Goal: Communication & Community: Connect with others

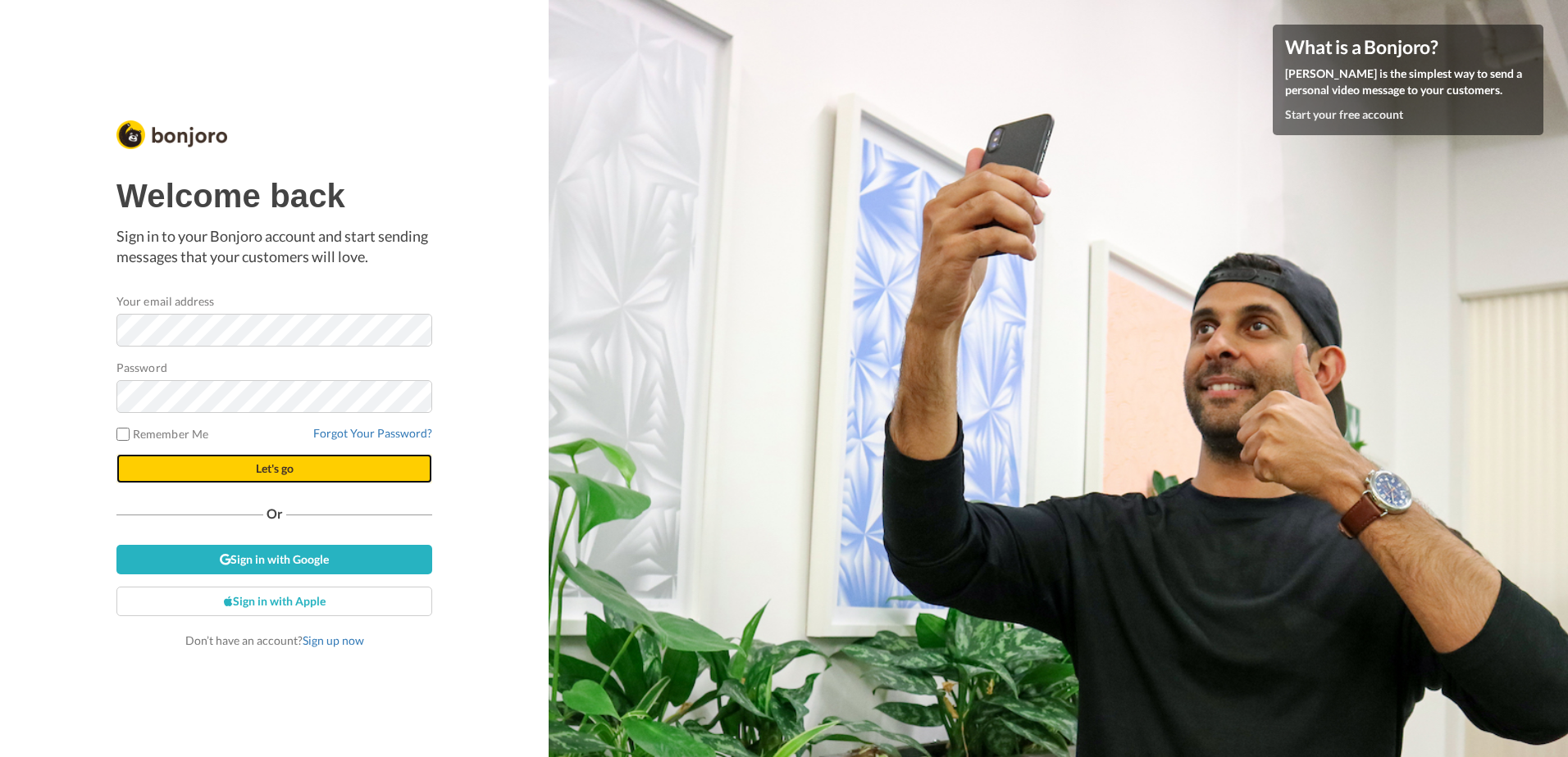
click at [251, 467] on button "Let's go" at bounding box center [274, 469] width 316 height 30
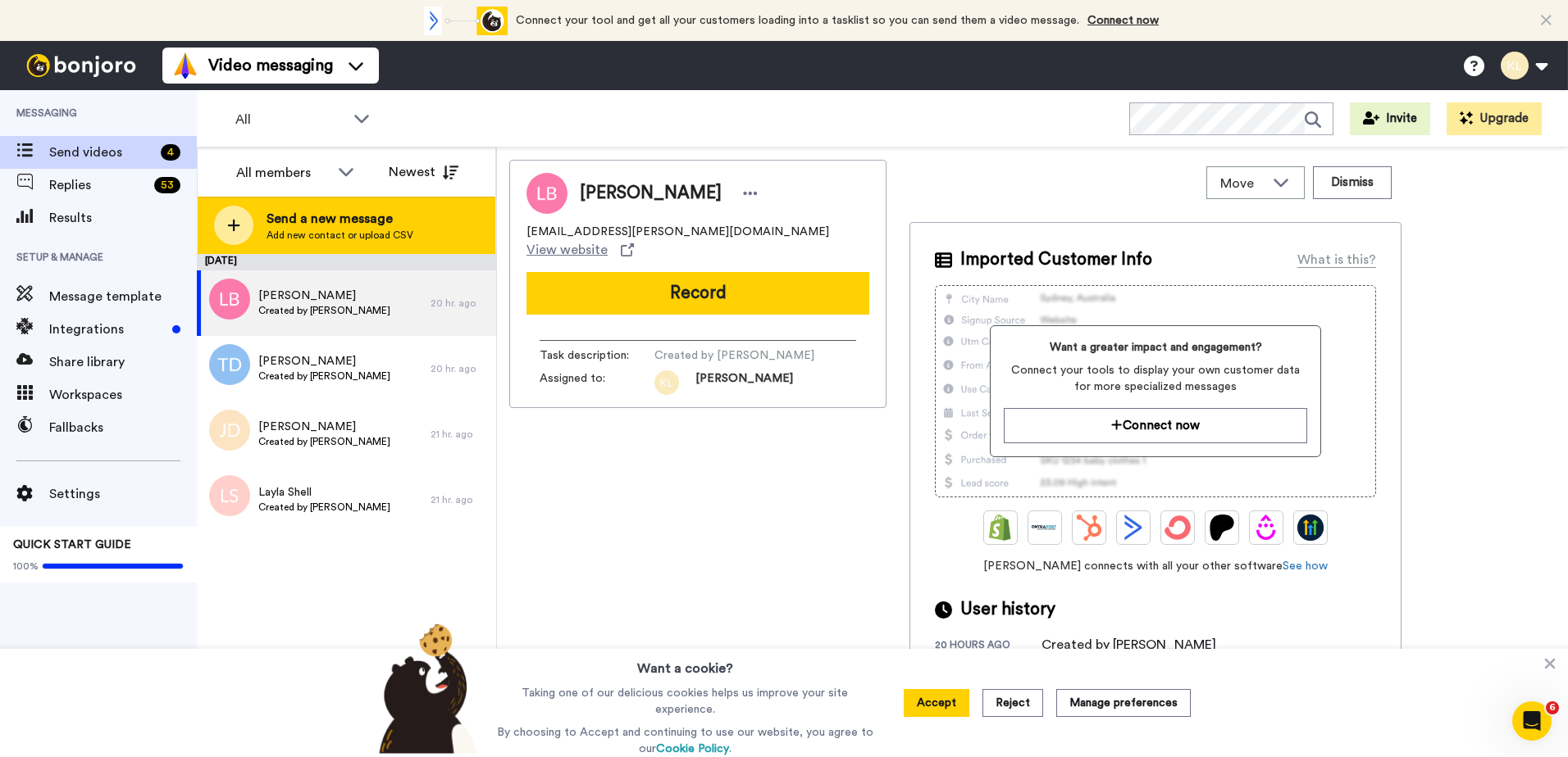
click at [309, 224] on span "Send a new message" at bounding box center [340, 219] width 147 height 20
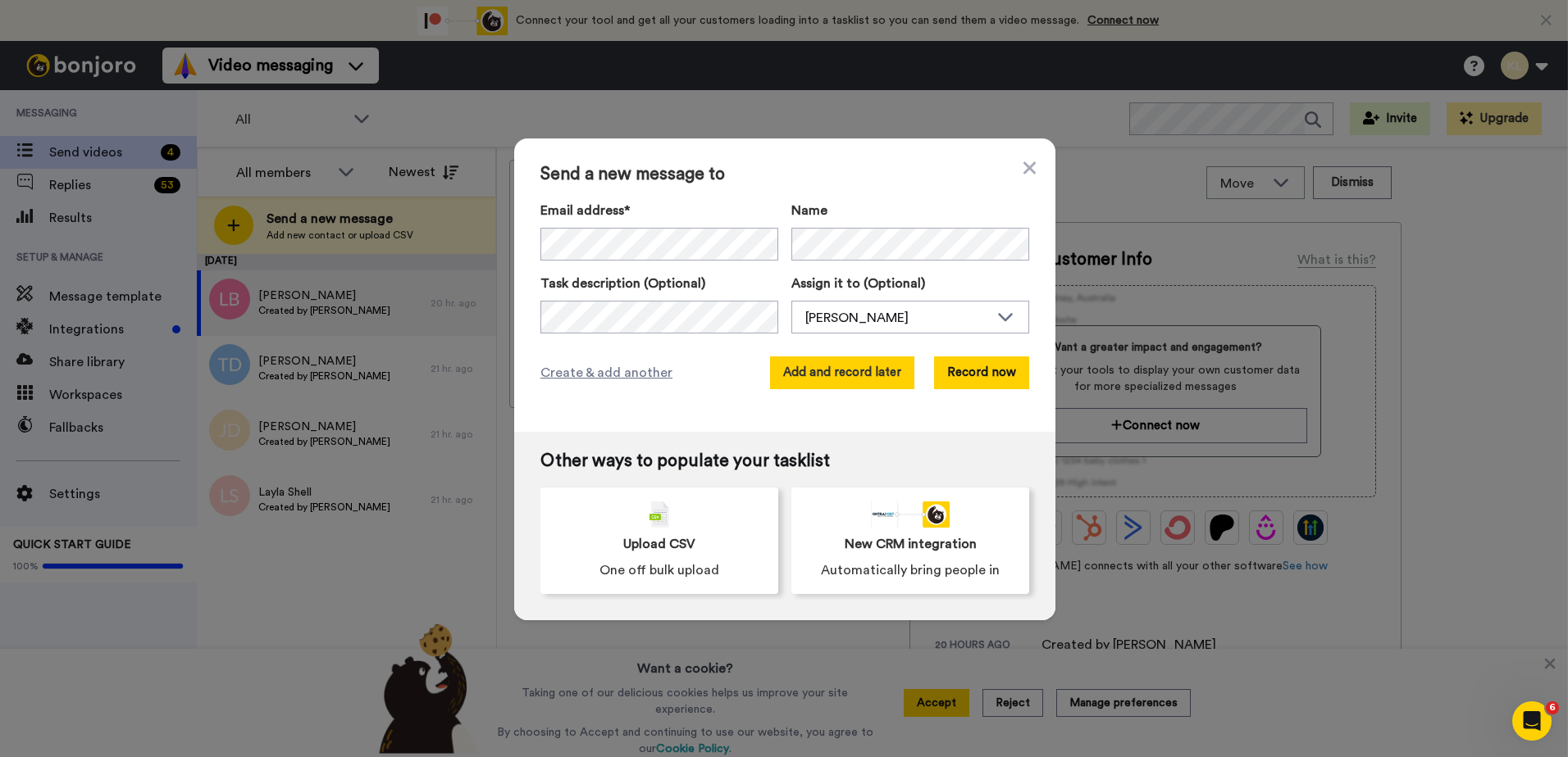
click at [850, 378] on button "Add and record later" at bounding box center [842, 372] width 144 height 33
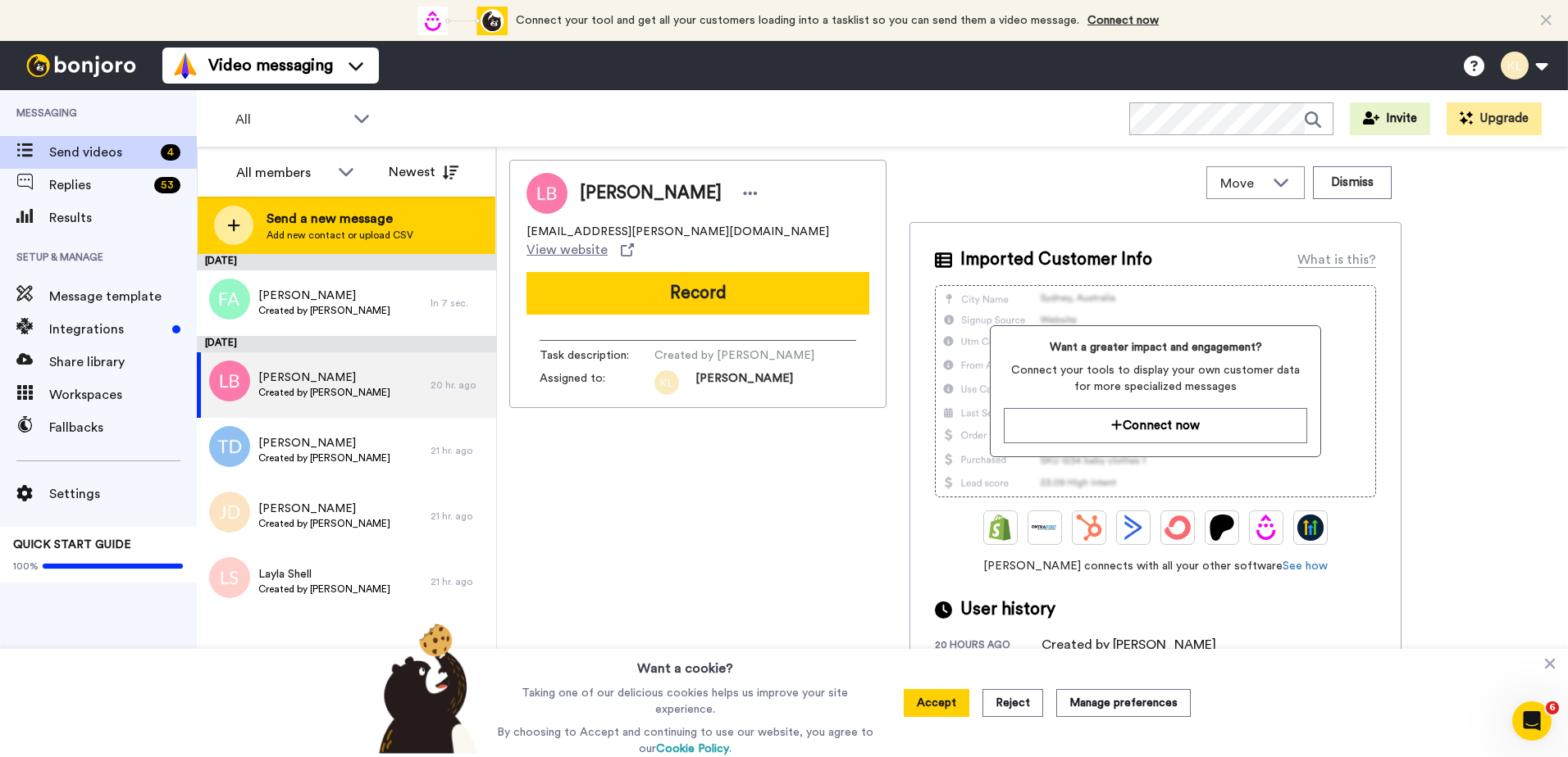
click at [383, 230] on span "Add new contact or upload CSV" at bounding box center [340, 235] width 147 height 13
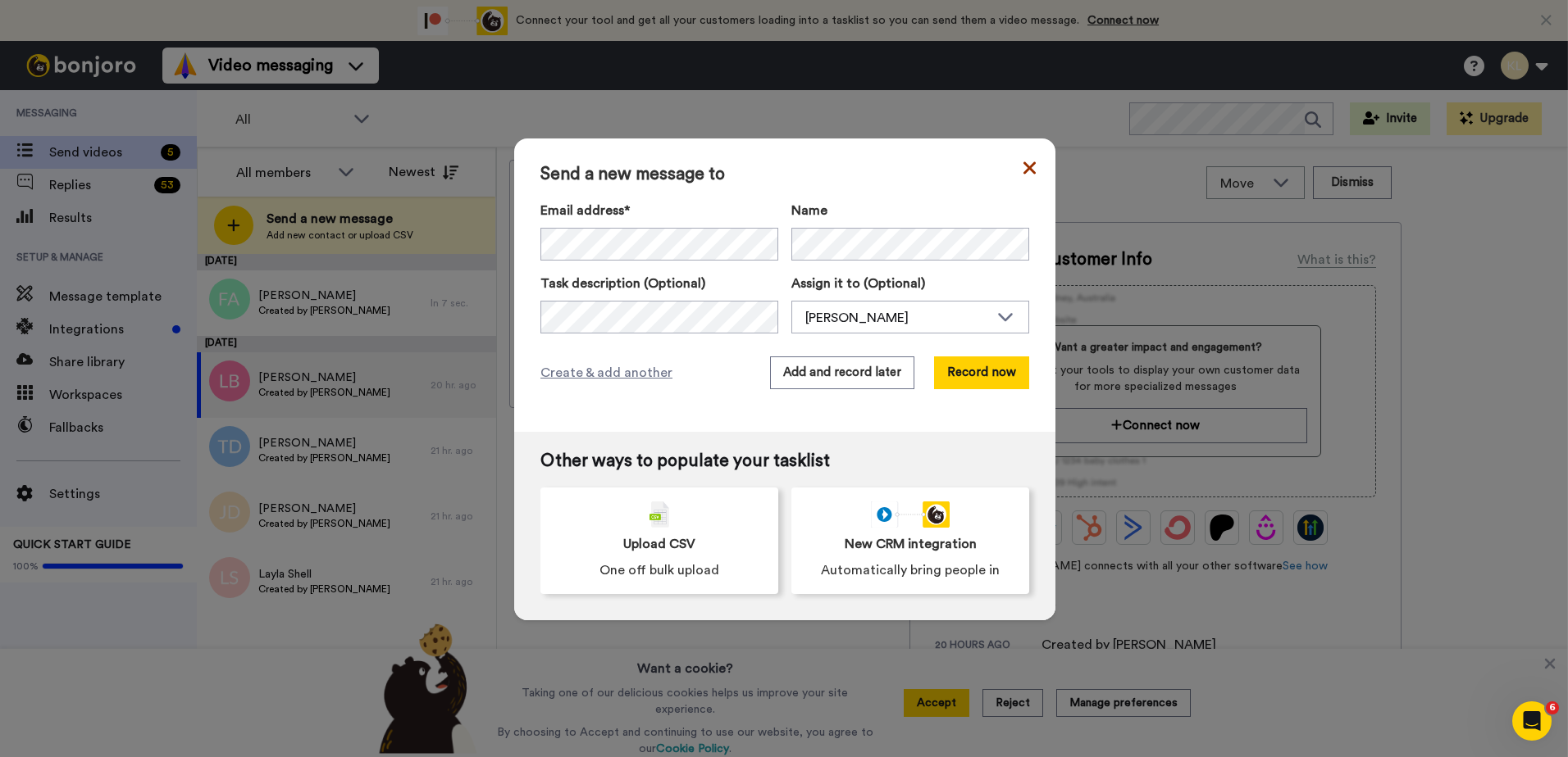
click at [1029, 171] on icon at bounding box center [1029, 168] width 12 height 20
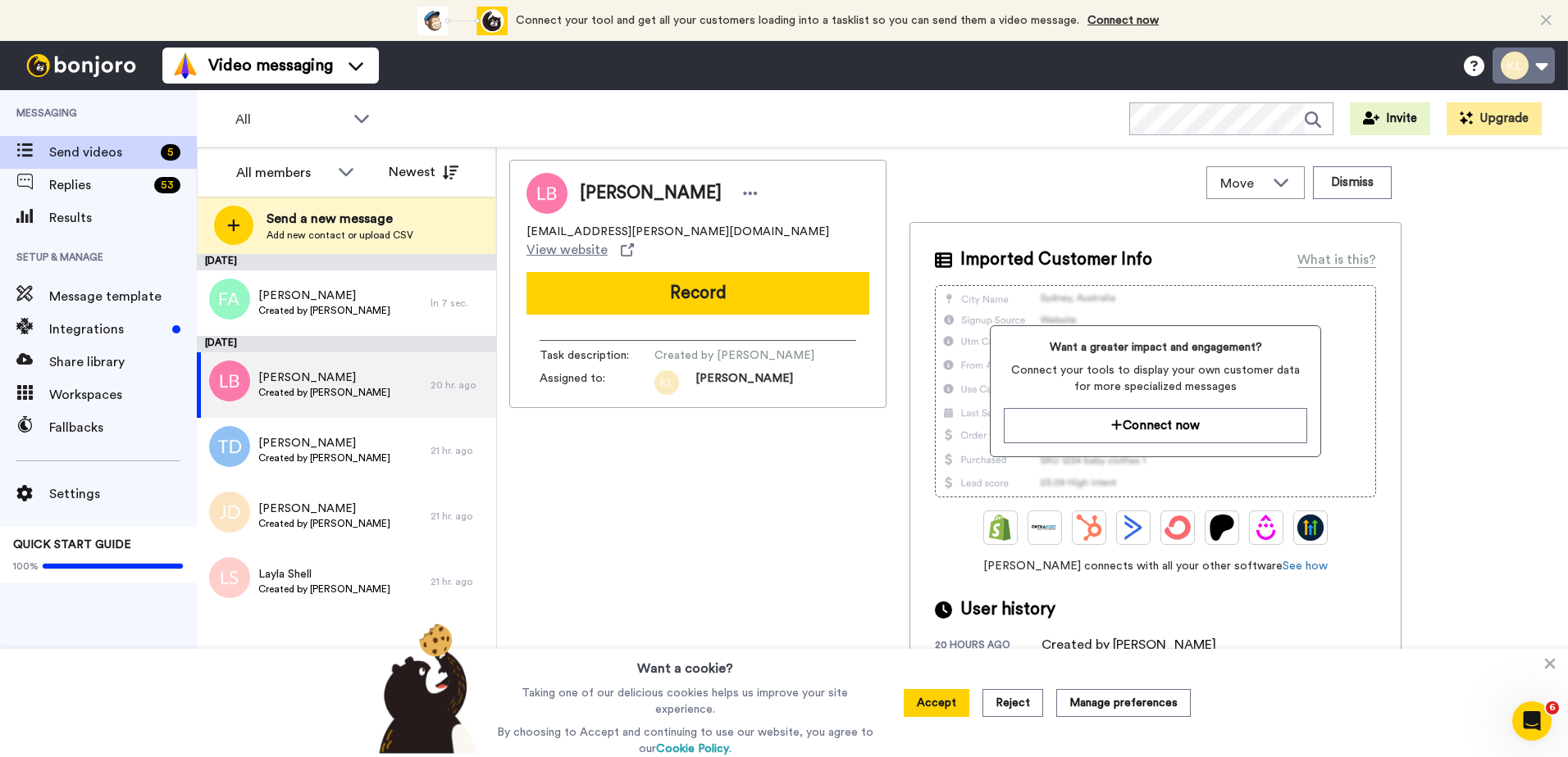
click at [1544, 65] on button at bounding box center [1523, 65] width 62 height 37
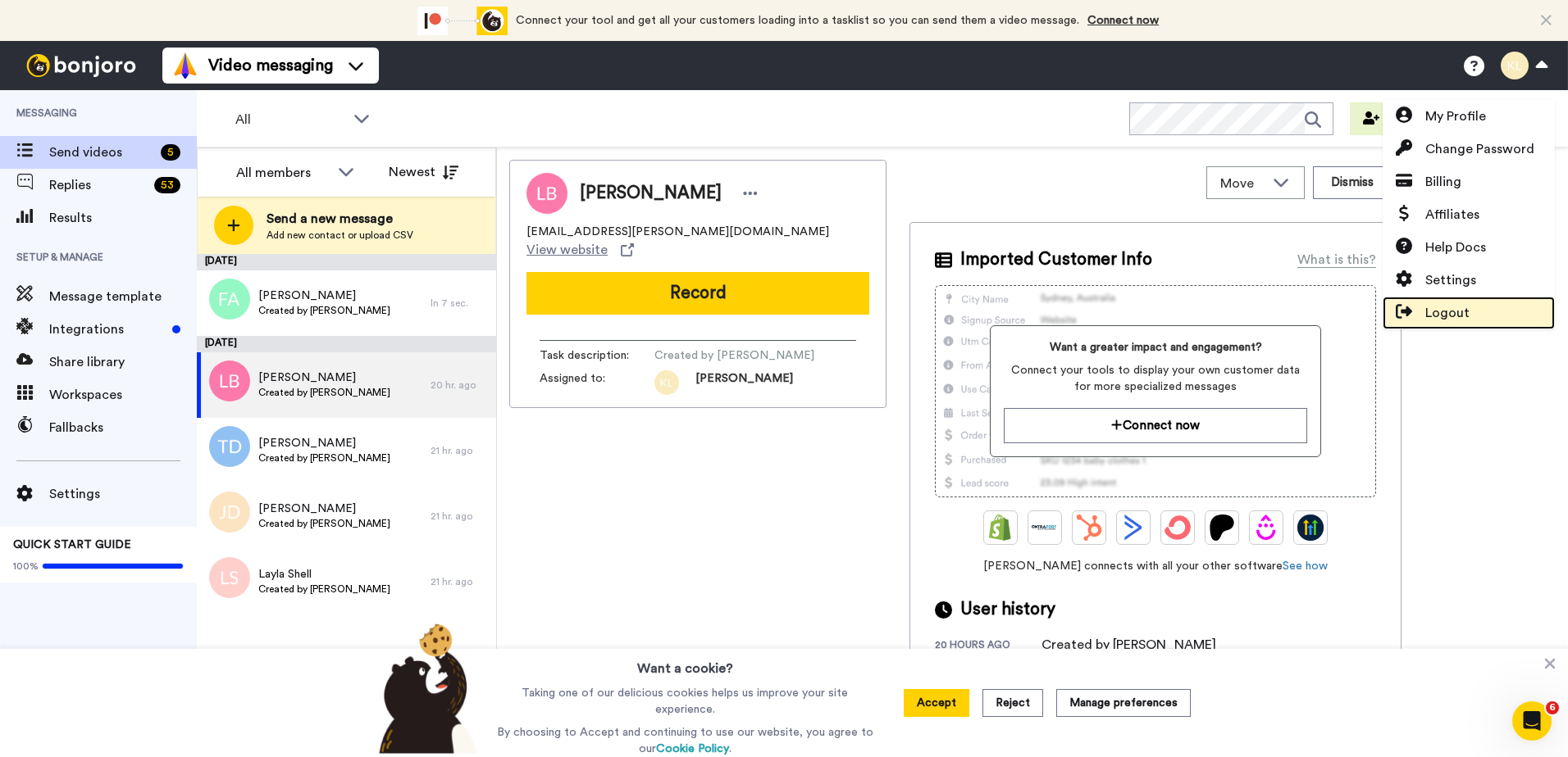
click at [1456, 310] on span "Logout" at bounding box center [1447, 313] width 44 height 20
